Goal: Information Seeking & Learning: Find contact information

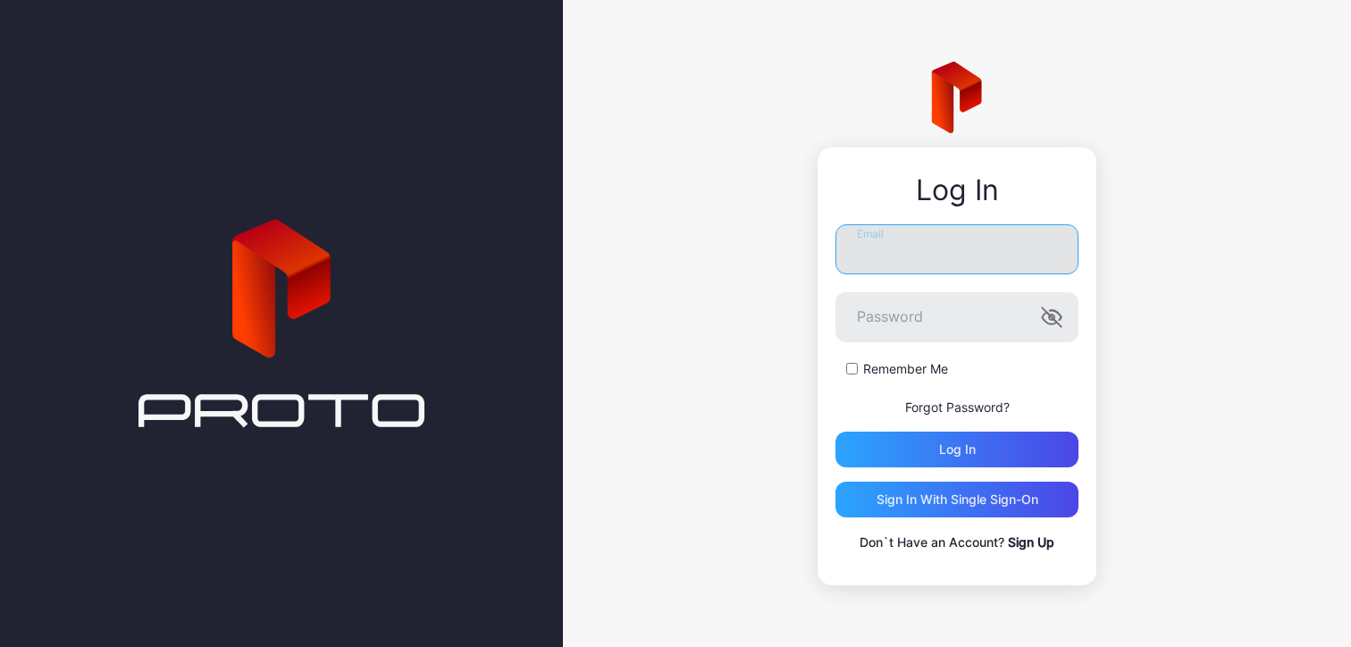
click at [911, 253] on input "Email" at bounding box center [957, 249] width 243 height 50
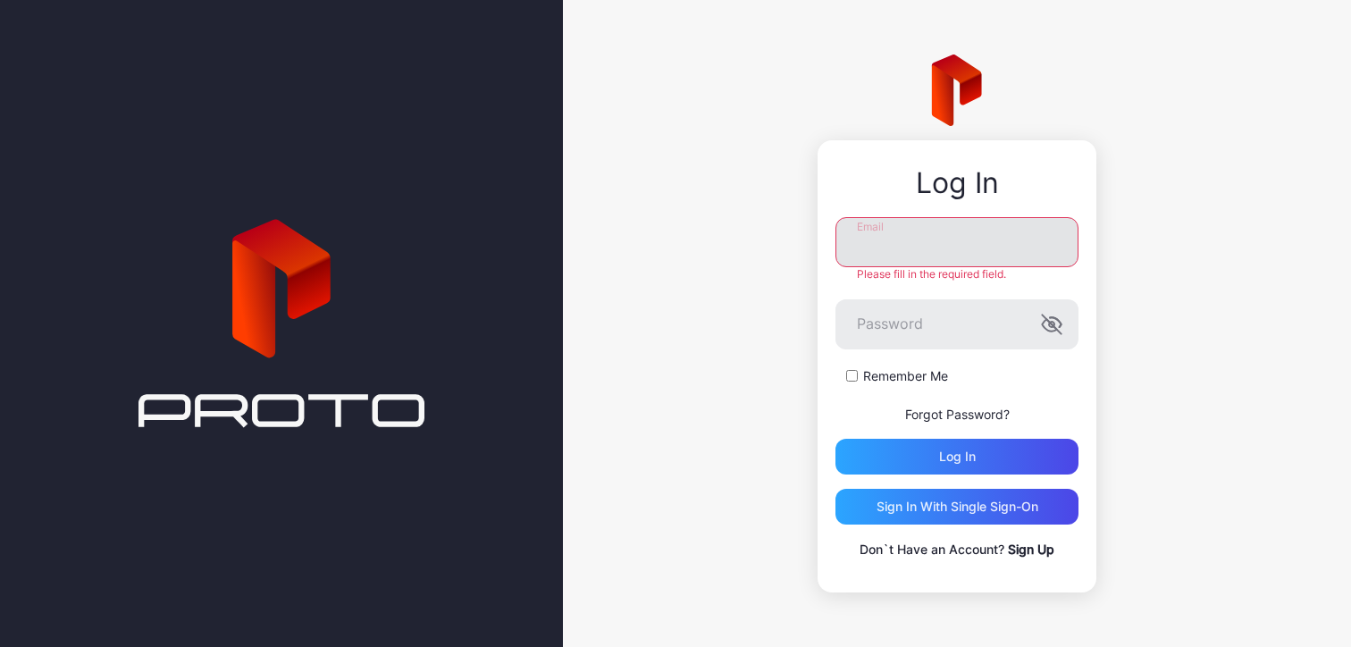
type input "**********"
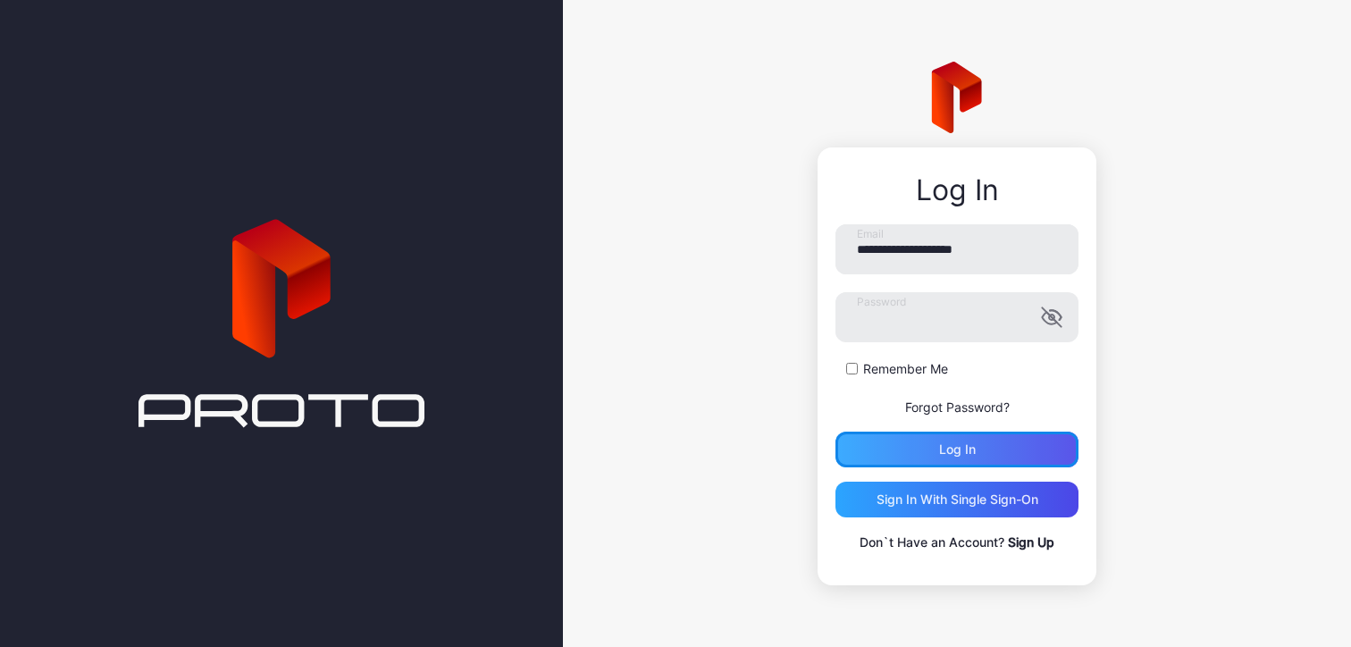
click at [949, 450] on div "Log in" at bounding box center [957, 449] width 37 height 14
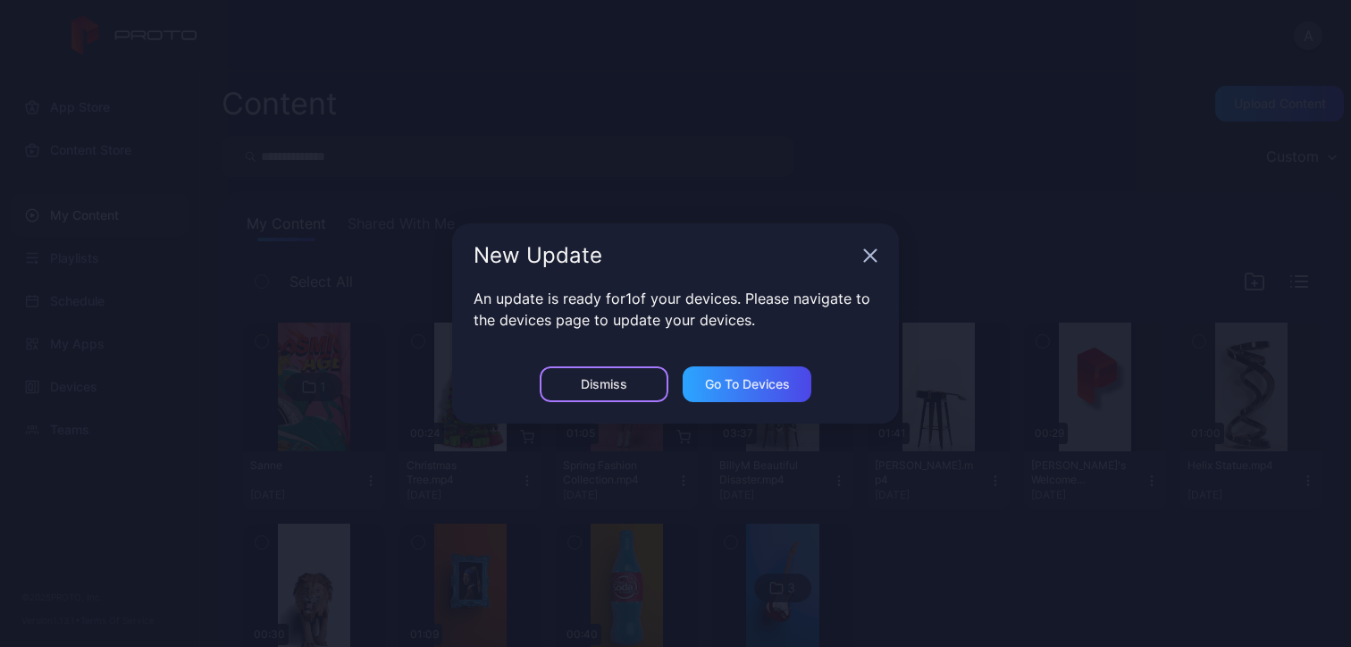
click at [652, 382] on div "Dismiss" at bounding box center [604, 384] width 129 height 36
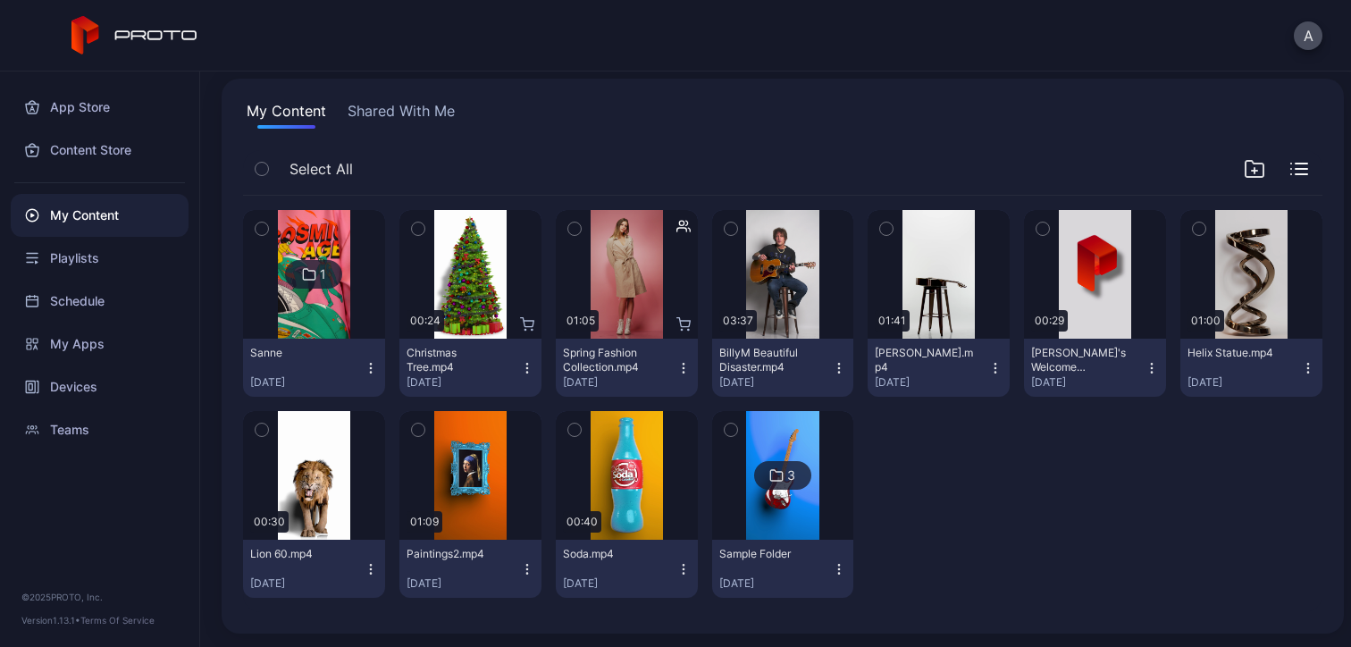
scroll to position [114, 0]
click at [1307, 38] on button "A" at bounding box center [1308, 35] width 29 height 29
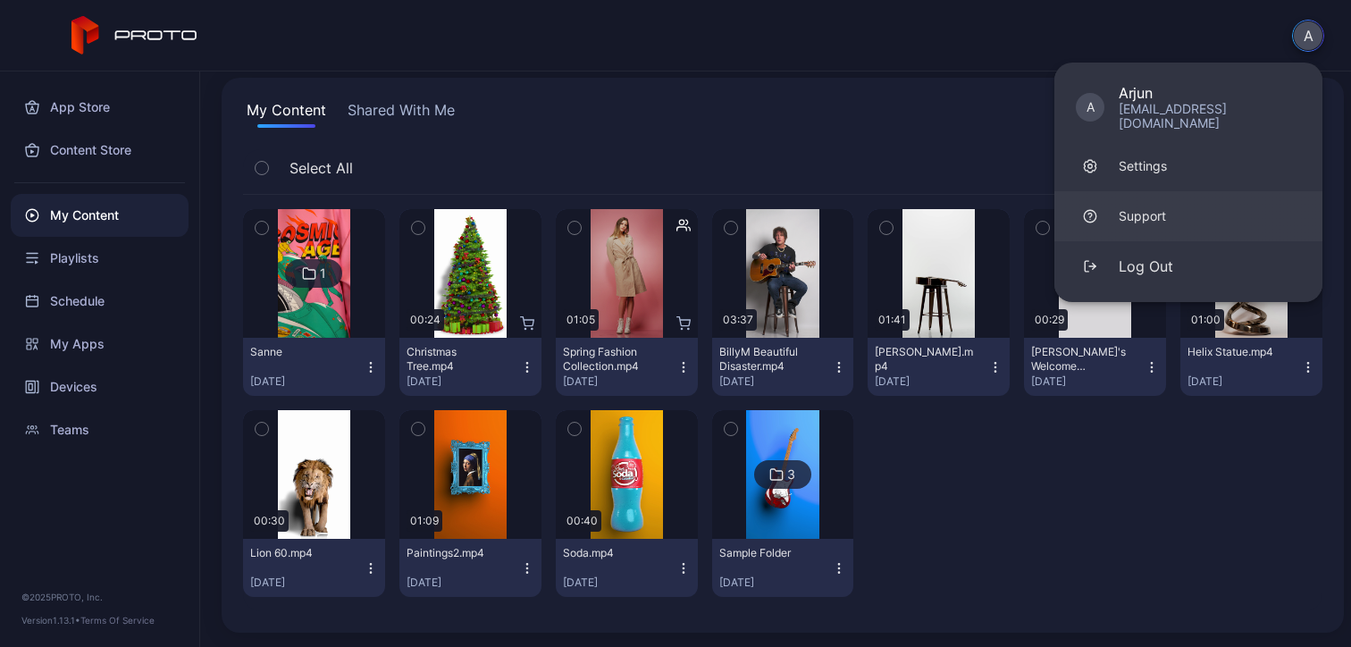
click at [1150, 207] on div "Support" at bounding box center [1142, 216] width 47 height 18
click at [549, 33] on div "A A Arjun arjun@sannelondon.com Settings Support Log Out" at bounding box center [675, 35] width 1351 height 71
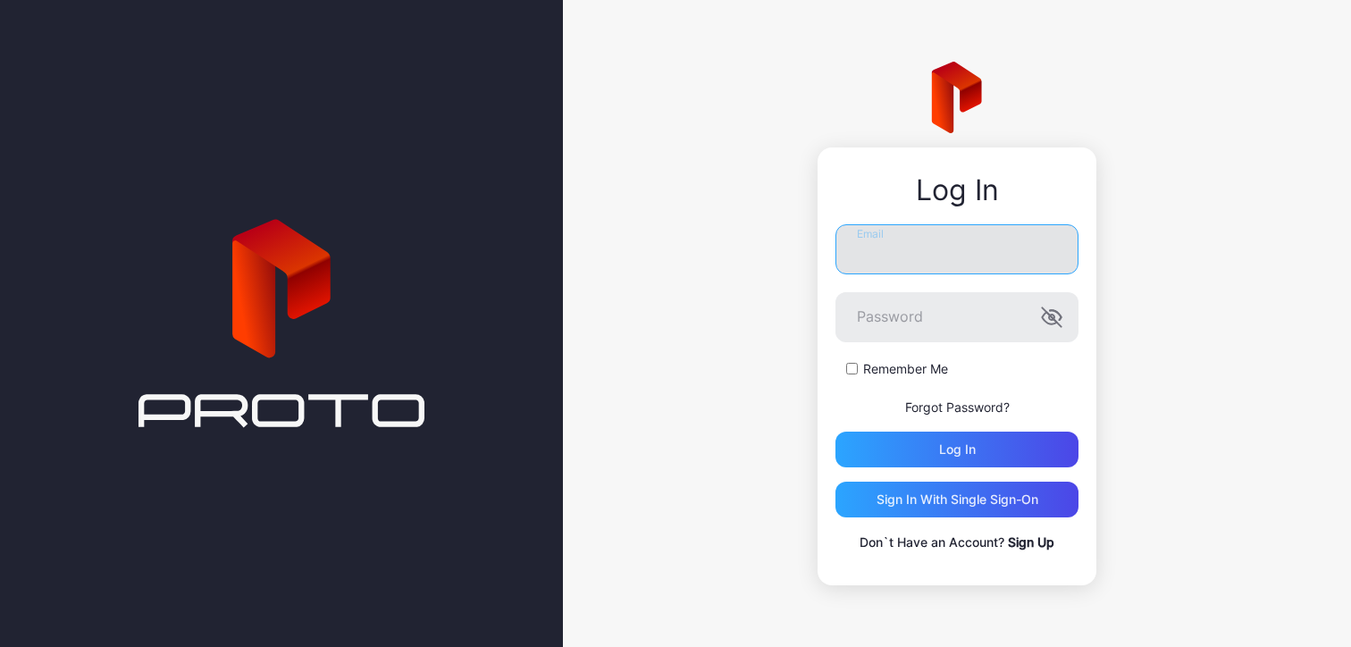
click at [996, 247] on input "Email" at bounding box center [957, 249] width 243 height 50
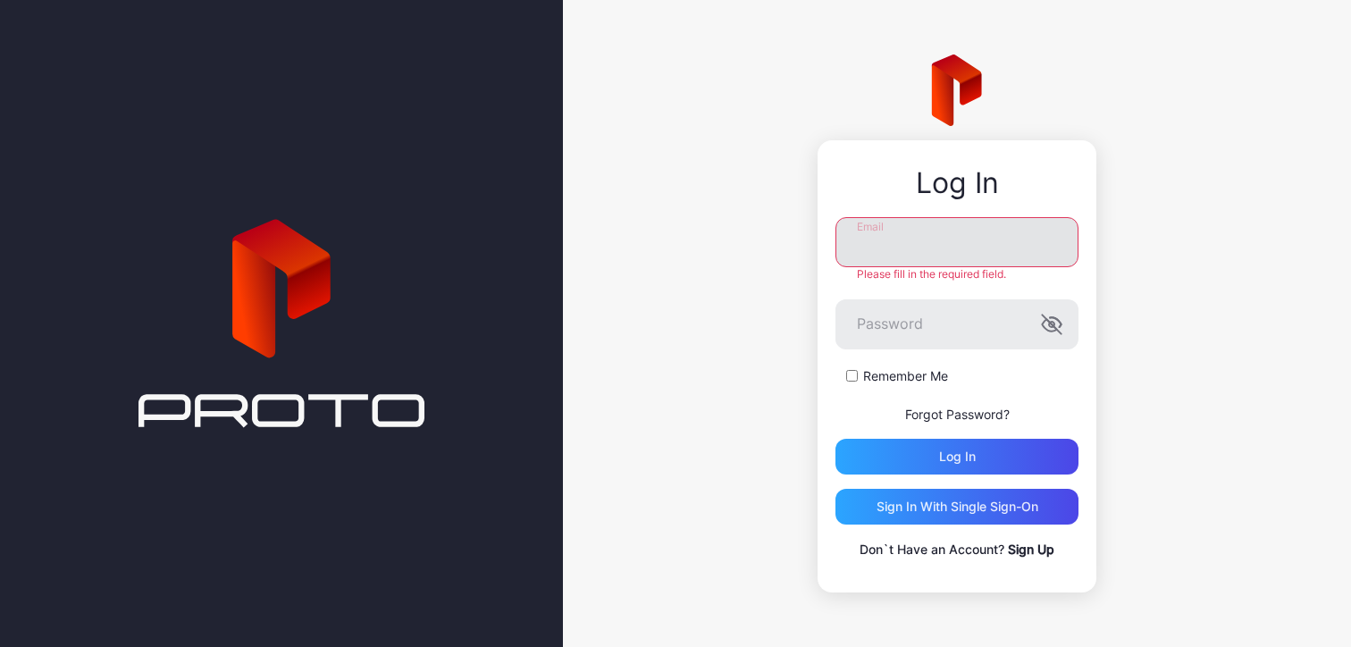
click at [931, 229] on input "Email" at bounding box center [957, 242] width 243 height 50
